Goal: Task Accomplishment & Management: Use online tool/utility

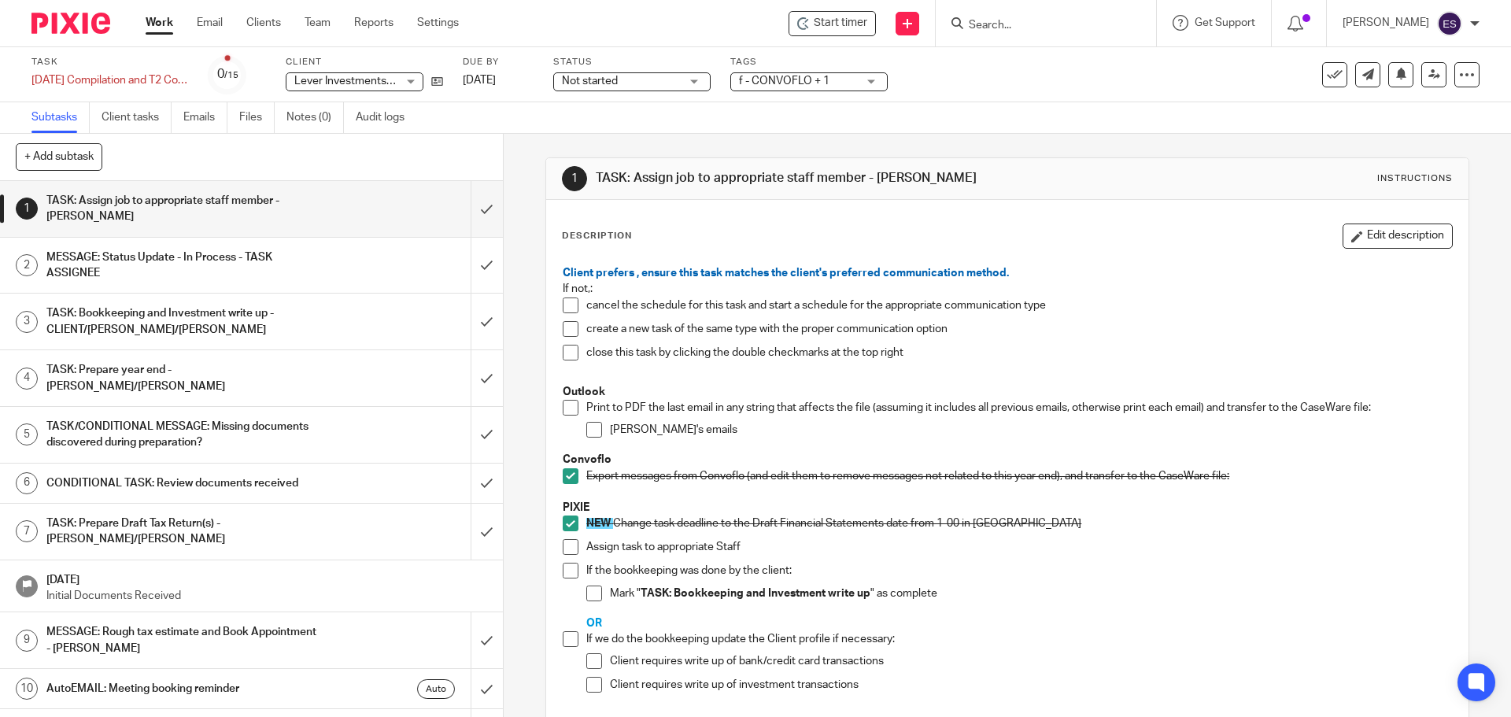
scroll to position [52, 0]
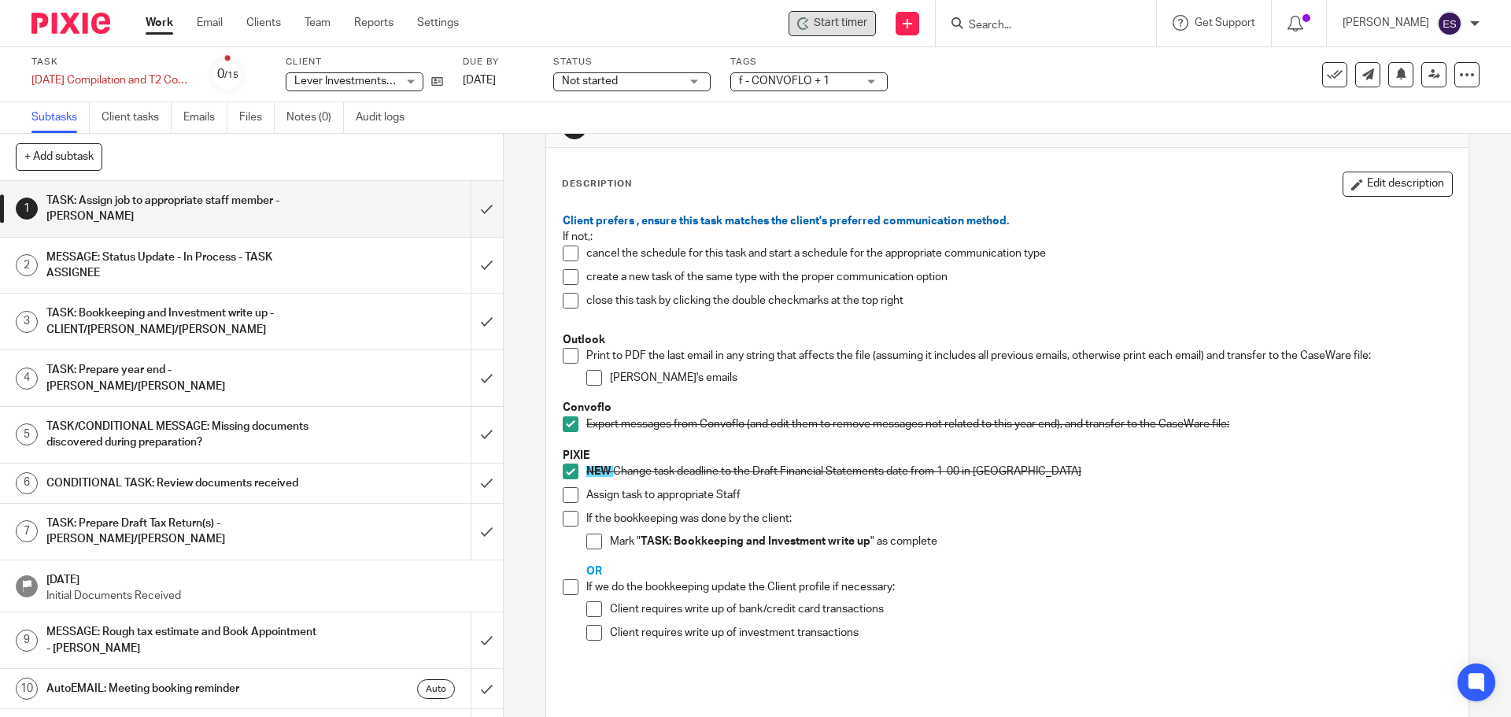
click at [850, 24] on span "Start timer" at bounding box center [841, 23] width 54 height 17
click at [857, 20] on span "Start timer" at bounding box center [841, 23] width 54 height 17
click at [830, 18] on span "Start timer" at bounding box center [841, 23] width 54 height 17
click at [912, 19] on icon at bounding box center [907, 23] width 9 height 9
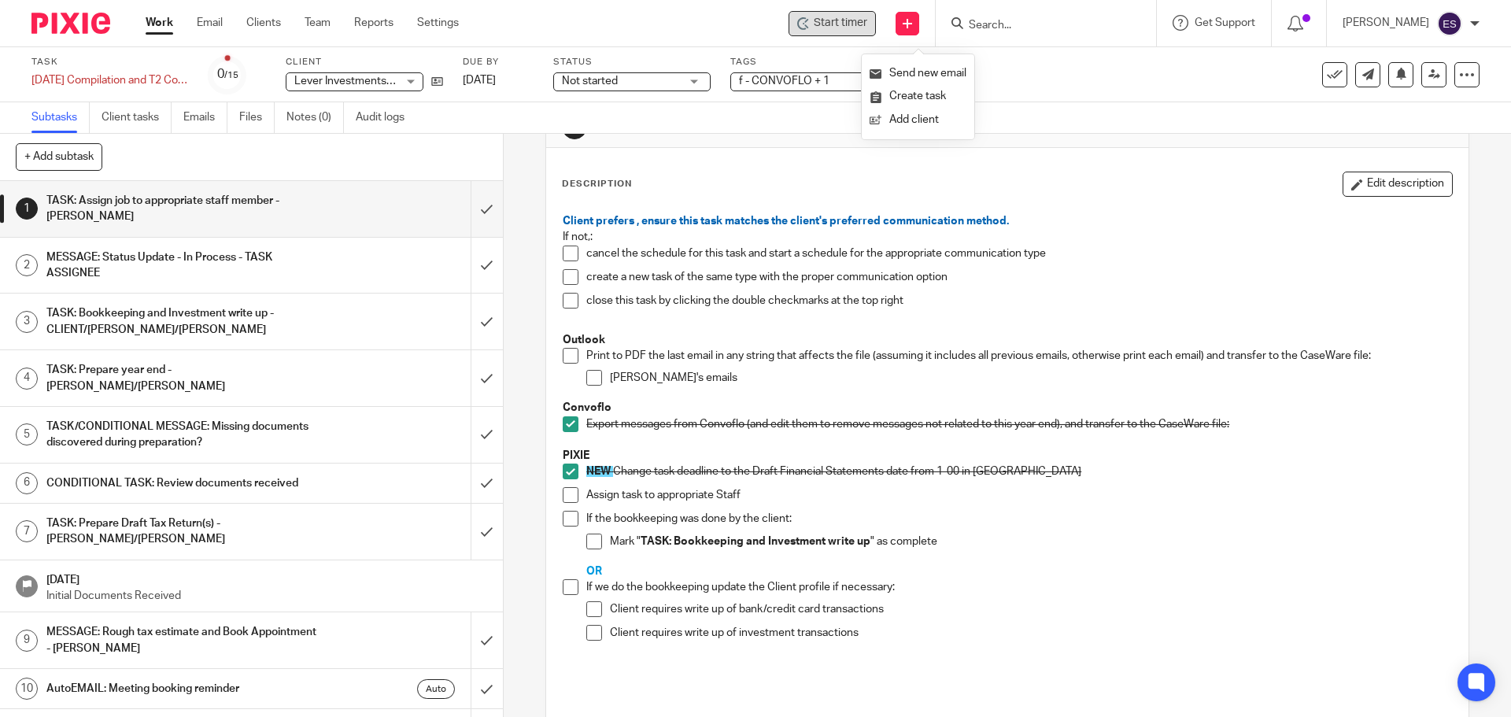
click at [852, 16] on span "Start timer" at bounding box center [841, 23] width 54 height 17
click at [849, 17] on span "Start timer" at bounding box center [841, 23] width 54 height 17
click at [746, 187] on div "Description Edit description" at bounding box center [1007, 184] width 890 height 25
click at [863, 26] on span "Start timer" at bounding box center [841, 23] width 54 height 17
click at [1003, 86] on div "Task [DATE] Compilation and T2 Corporate tax return - CONVOFLO Save [DATE] Comp…" at bounding box center [634, 75] width 1207 height 38
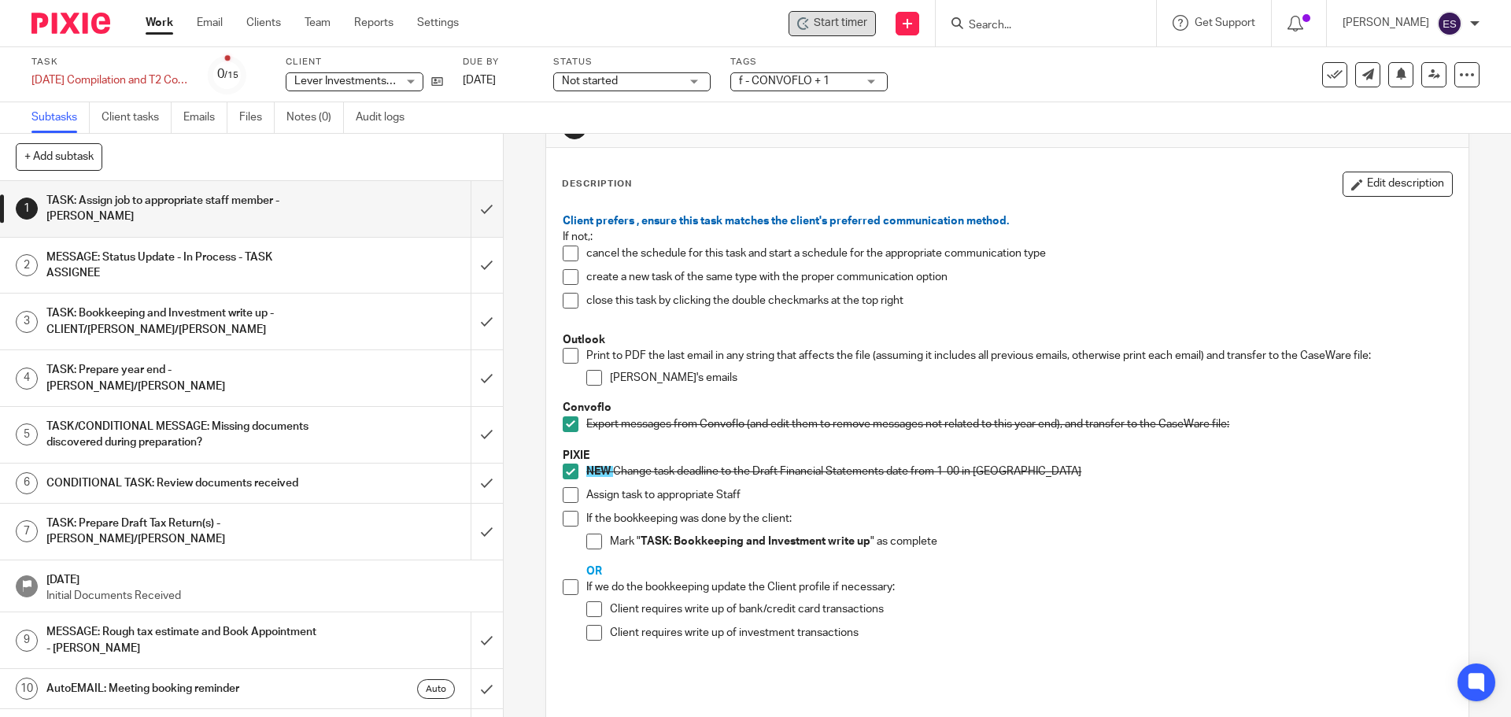
click at [841, 28] on span "Start timer" at bounding box center [841, 23] width 54 height 17
click at [919, 30] on link at bounding box center [908, 24] width 24 height 24
click at [867, 21] on span "Start timer" at bounding box center [841, 23] width 54 height 17
click at [1147, 608] on p "Client requires write up of bank/credit card transactions" at bounding box center [1030, 609] width 841 height 16
click at [731, 366] on div "Print to PDF the last email in any string that affects the file (assuming it in…" at bounding box center [1018, 374] width 865 height 52
